Goal: Task Accomplishment & Management: Use online tool/utility

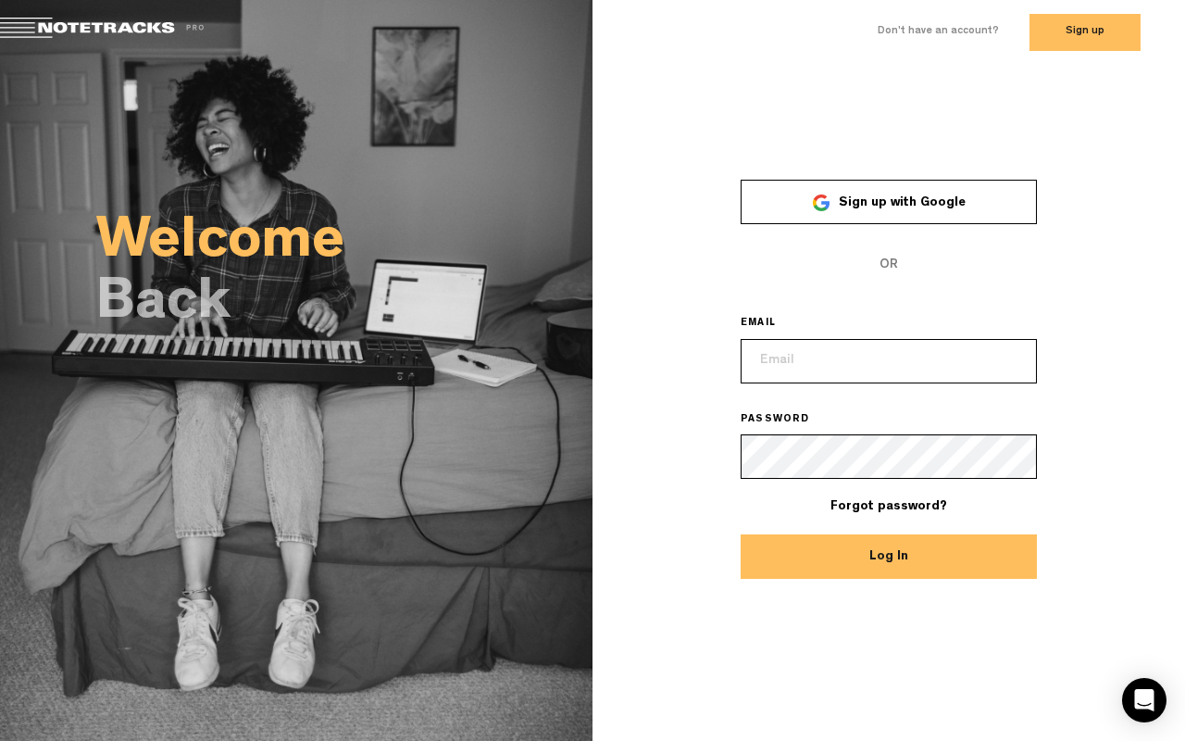
click at [844, 364] on input "email" at bounding box center [889, 361] width 296 height 44
type input "tommy@nuagelab.com"
click at [978, 551] on button "Log In" at bounding box center [889, 556] width 296 height 44
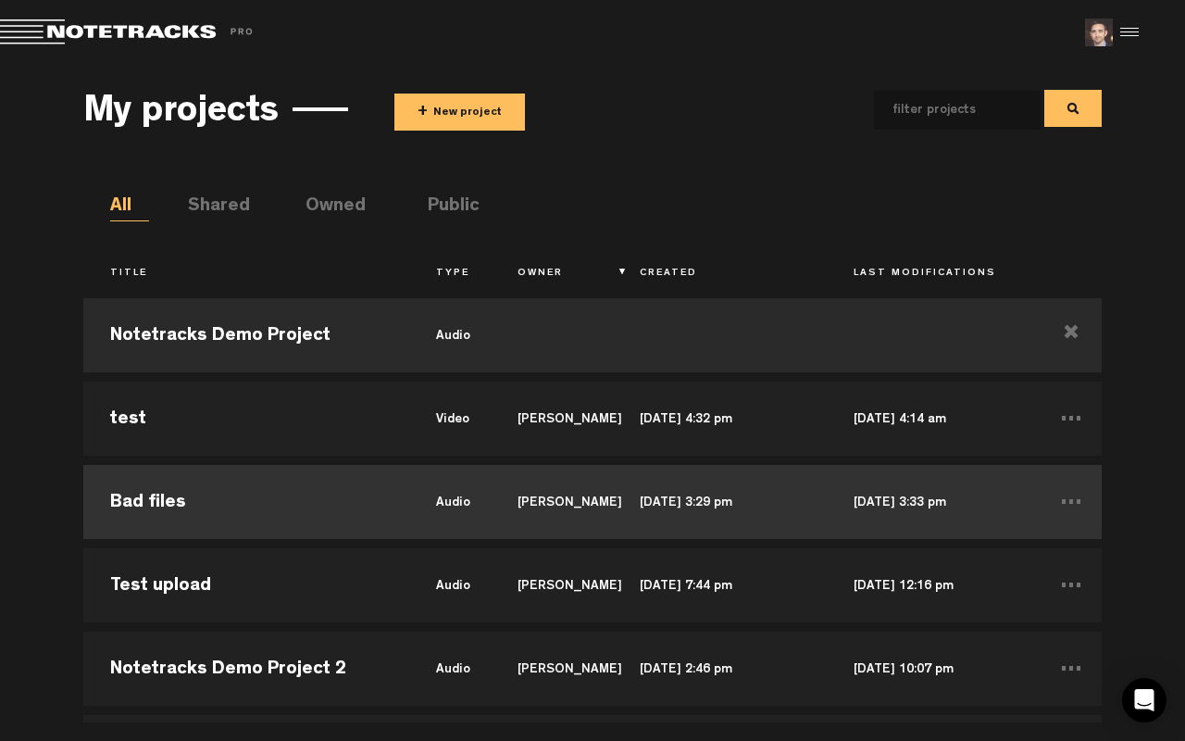
click at [306, 507] on td "Bad files" at bounding box center [246, 501] width 326 height 83
